Goal: Transaction & Acquisition: Book appointment/travel/reservation

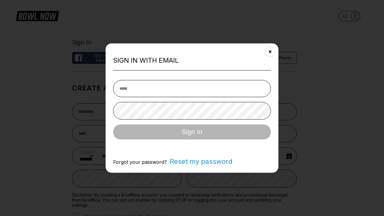
select select "**"
type input "**********"
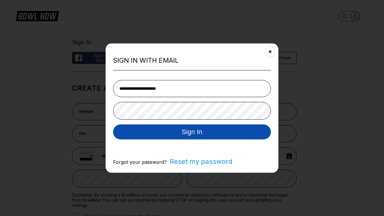
click at [192, 132] on button "Sign In" at bounding box center [192, 131] width 158 height 15
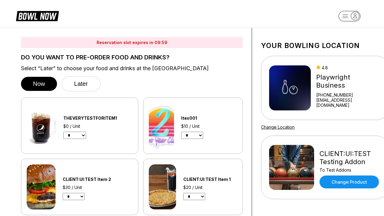
select select "*"
